Goal: Find contact information: Find contact information

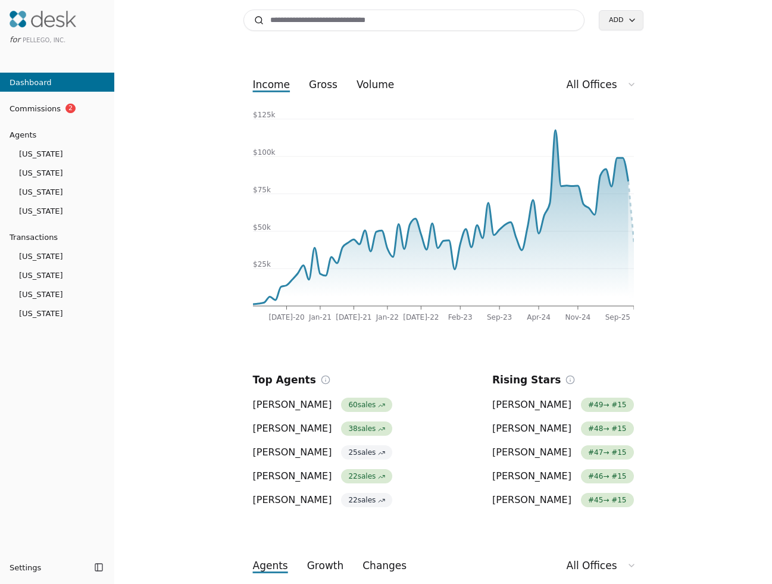
click at [71, 115] on link "Commissions 2" at bounding box center [57, 108] width 114 height 19
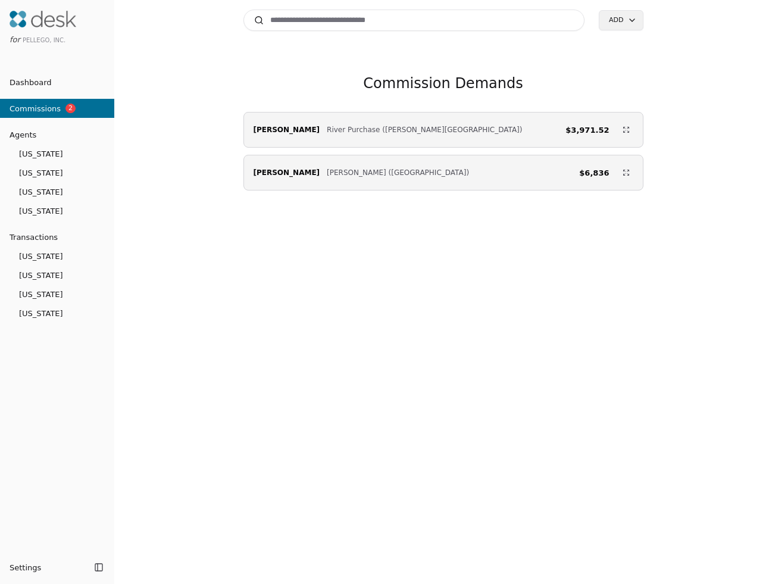
click at [679, 93] on div "Search Add Commission Demands [PERSON_NAME] River Purchase ([PERSON_NAME][GEOGR…" at bounding box center [443, 292] width 658 height 584
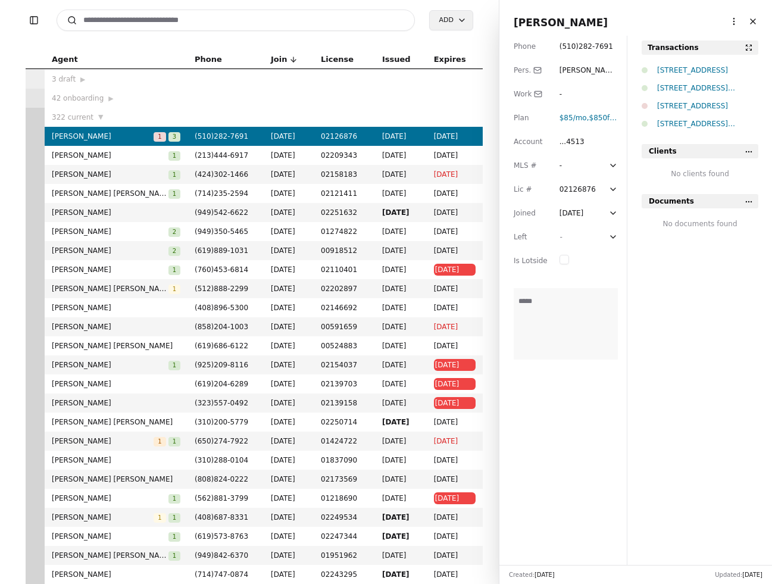
click at [130, 135] on span "[PERSON_NAME]" at bounding box center [103, 136] width 102 height 12
click at [245, 140] on span "( 510 ) 282 - 7691" at bounding box center [222, 136] width 54 height 8
